Goal: Information Seeking & Learning: Learn about a topic

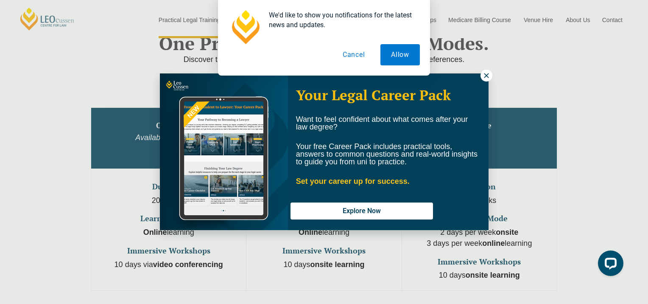
click at [487, 76] on icon at bounding box center [486, 75] width 5 height 5
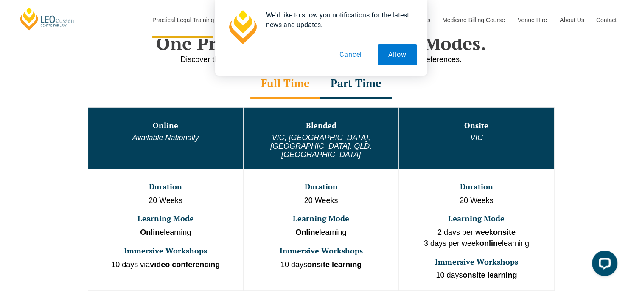
click at [353, 52] on button "Cancel" at bounding box center [351, 54] width 44 height 21
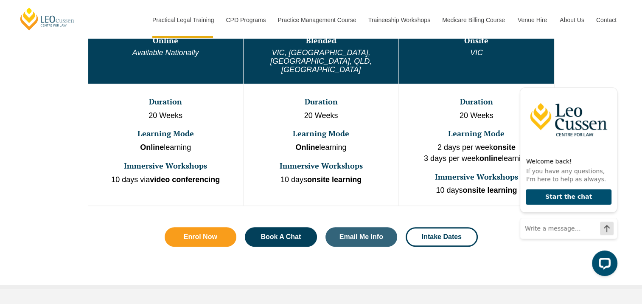
scroll to position [339, 0]
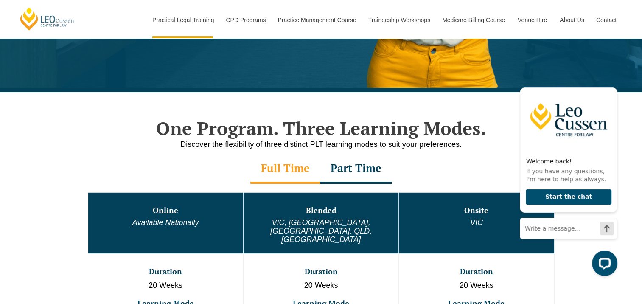
click at [363, 168] on div "Part Time" at bounding box center [356, 169] width 72 height 30
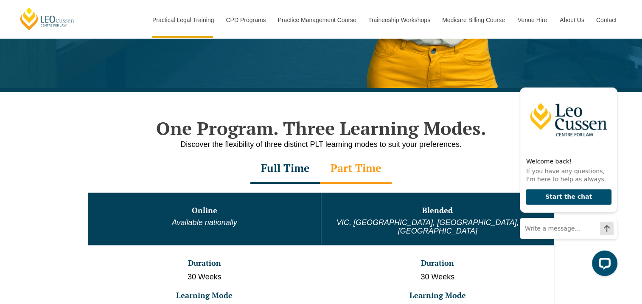
click at [291, 167] on div "Full Time" at bounding box center [285, 169] width 70 height 30
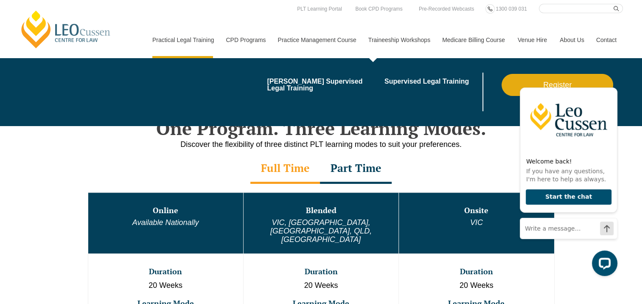
click at [402, 41] on link "Traineeship Workshops" at bounding box center [399, 40] width 74 height 36
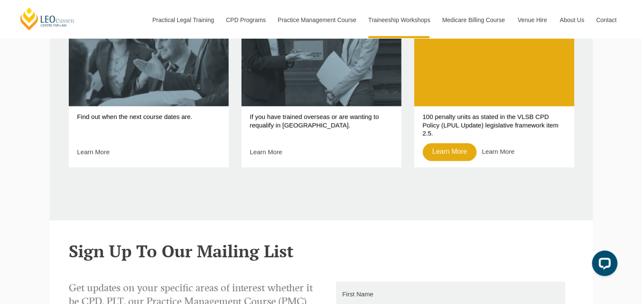
scroll to position [367, 0]
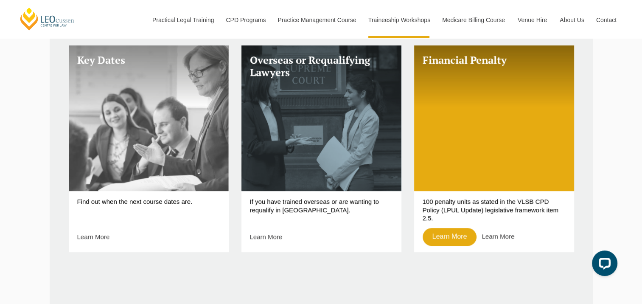
click at [185, 148] on link "Key Dates" at bounding box center [149, 117] width 160 height 145
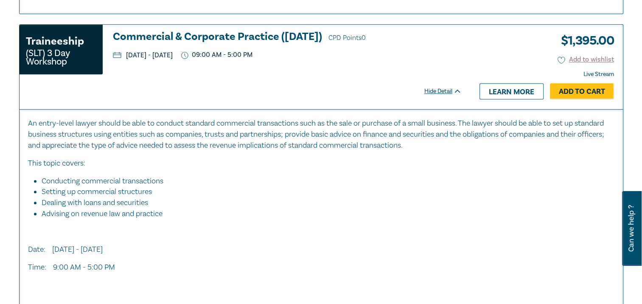
scroll to position [679, 0]
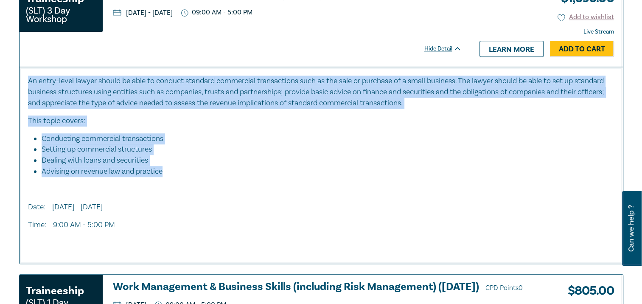
drag, startPoint x: 175, startPoint y: 171, endPoint x: 13, endPoint y: 76, distance: 188.0
click at [13, 76] on div "Filter by: Ethics & Professional Responsibility Substantive Law Professional Sk…" at bounding box center [321, 41] width 642 height 1299
copy div "An entry-level lawyer should be able to conduct standard commercial transaction…"
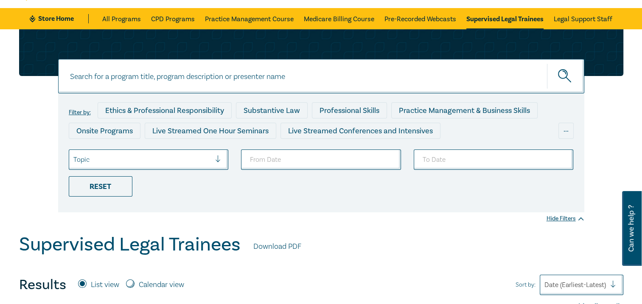
scroll to position [0, 0]
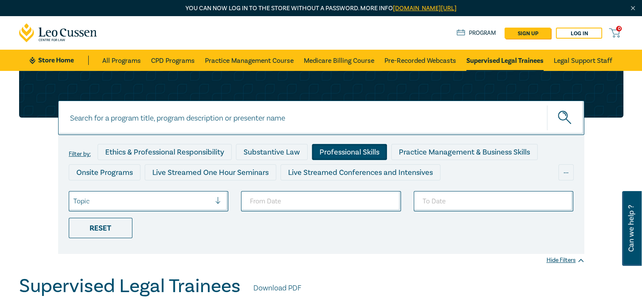
click at [367, 149] on div "Professional Skills" at bounding box center [349, 152] width 75 height 16
click at [594, 61] on link "Legal Support Staff" at bounding box center [583, 60] width 59 height 21
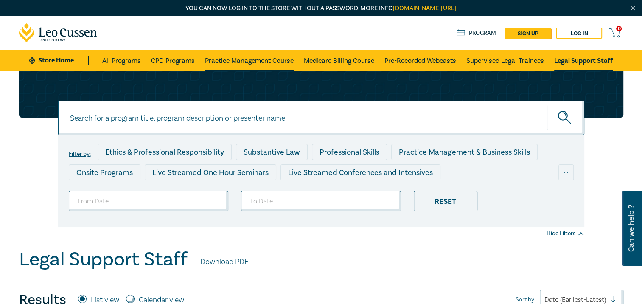
click at [273, 58] on link "Practice Management Course" at bounding box center [249, 60] width 89 height 21
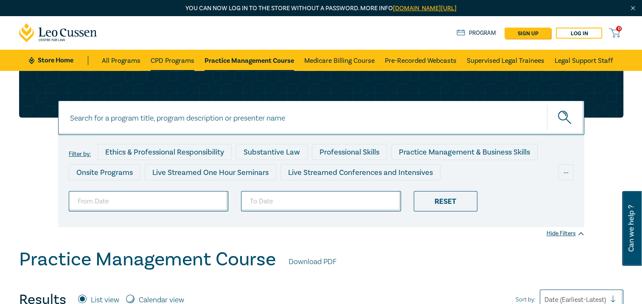
click at [183, 56] on link "CPD Programs" at bounding box center [173, 60] width 44 height 21
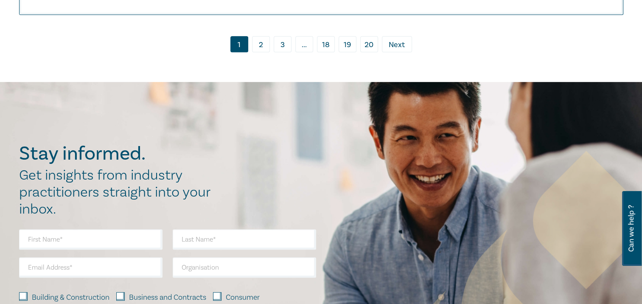
scroll to position [3775, 0]
